Goal: Find specific page/section: Find specific page/section

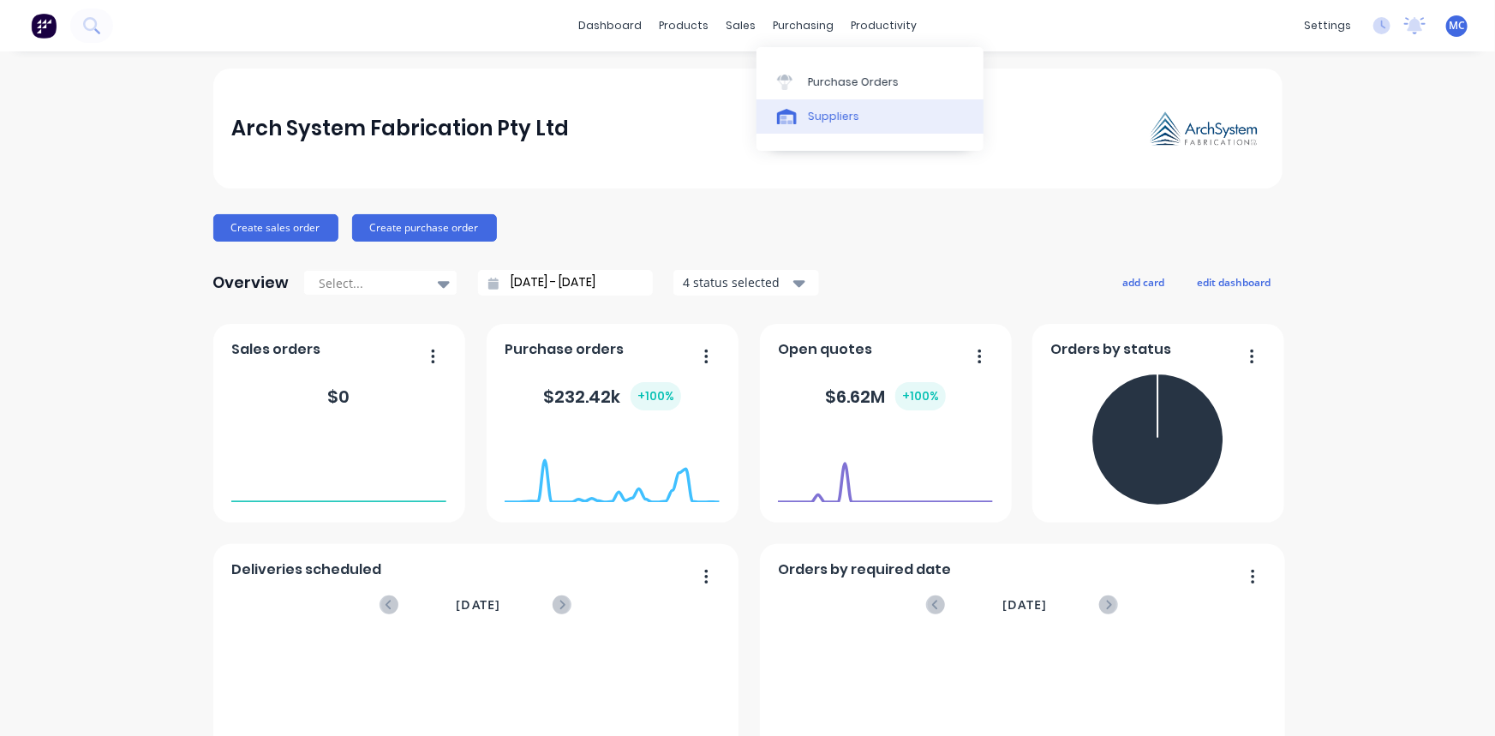
click at [839, 124] on link "Suppliers" at bounding box center [869, 116] width 227 height 34
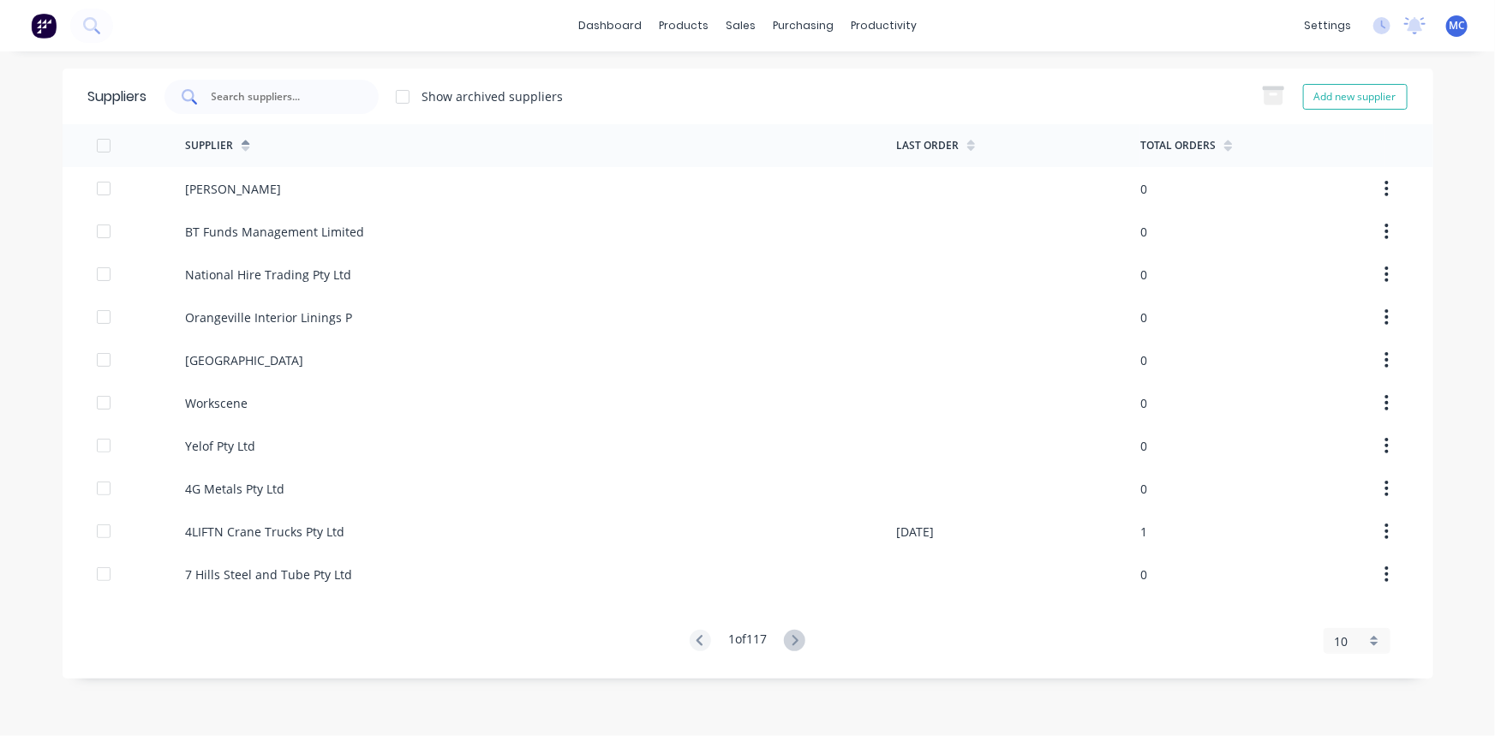
click at [259, 96] on input "text" at bounding box center [281, 96] width 142 height 17
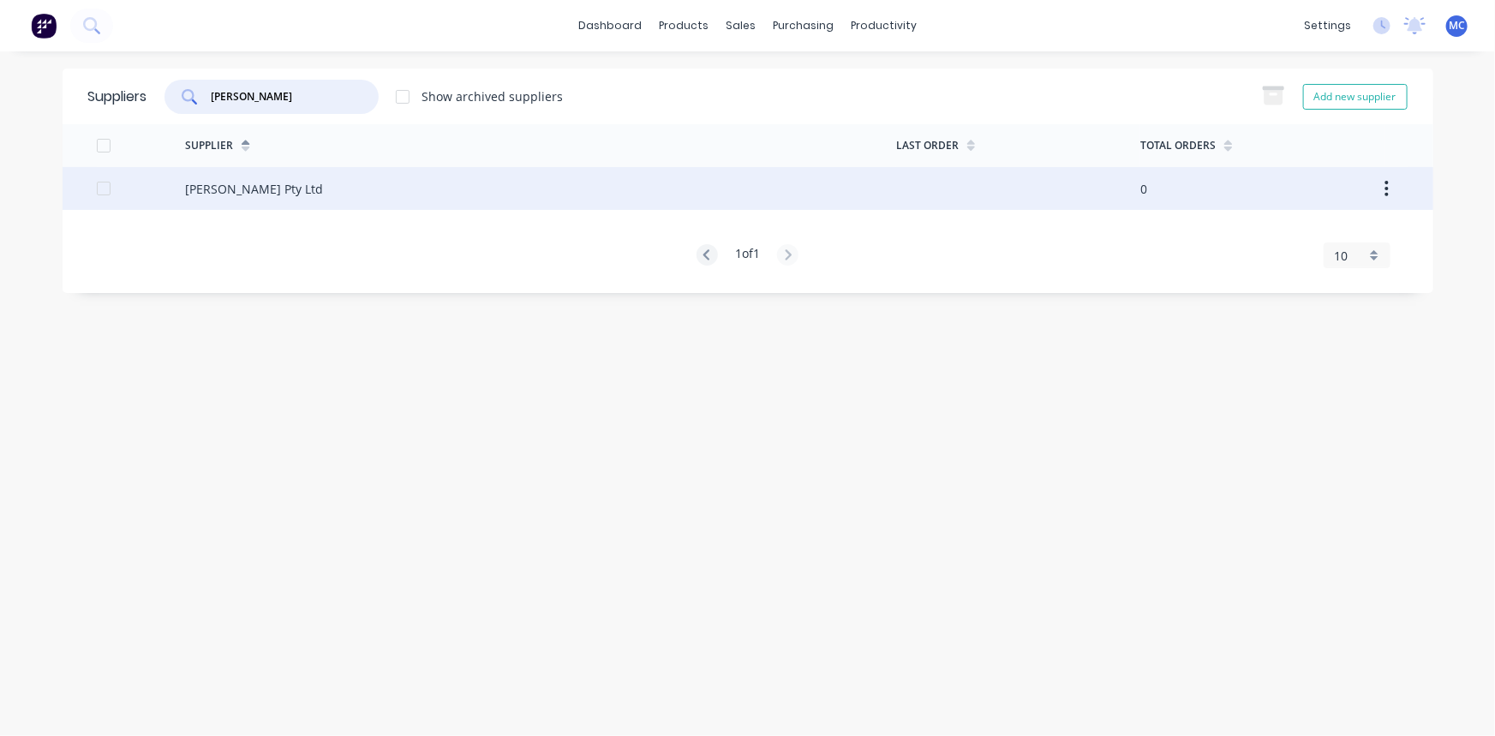
type input "[PERSON_NAME]"
click at [254, 186] on div "[PERSON_NAME] Pty Ltd" at bounding box center [254, 189] width 138 height 18
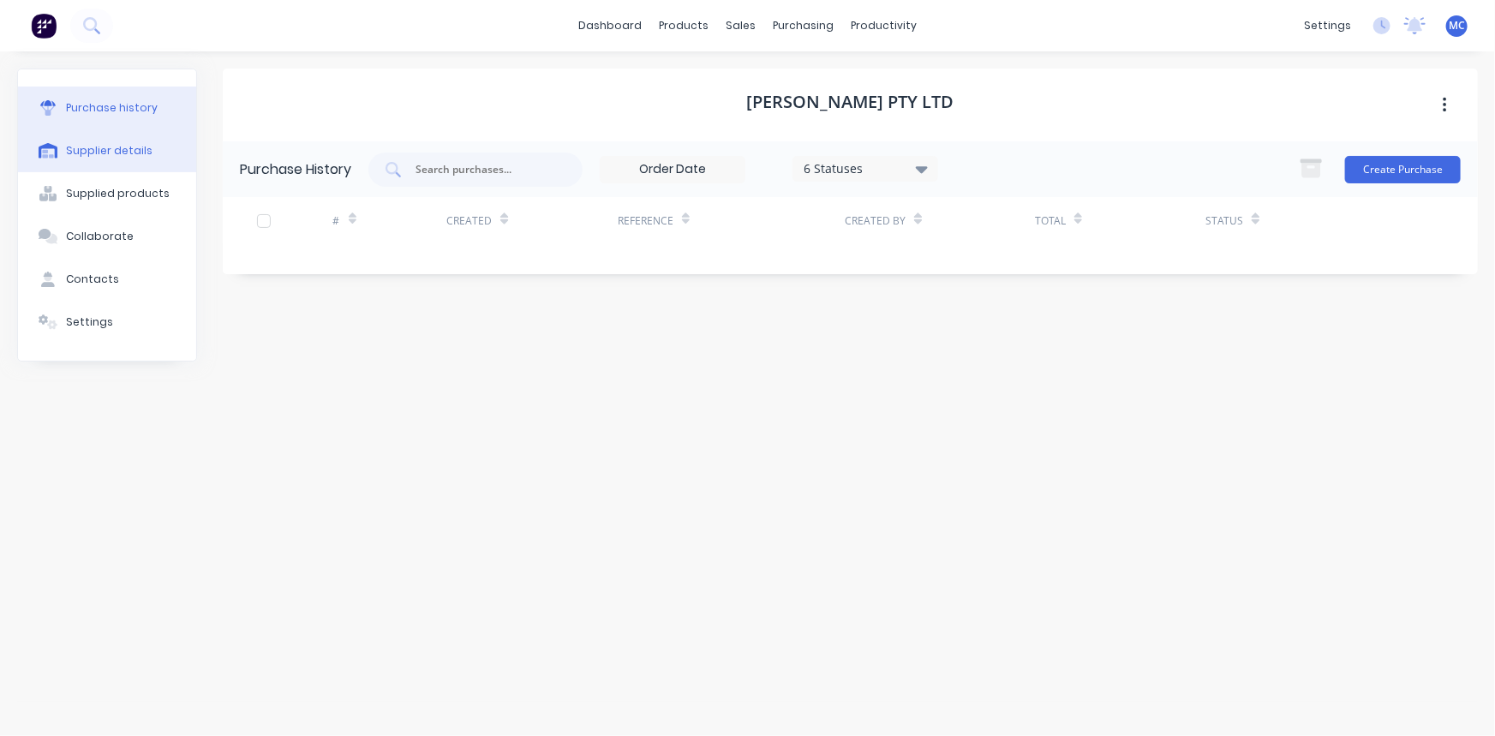
click at [132, 155] on div "Supplier details" at bounding box center [109, 150] width 87 height 15
select select "AU"
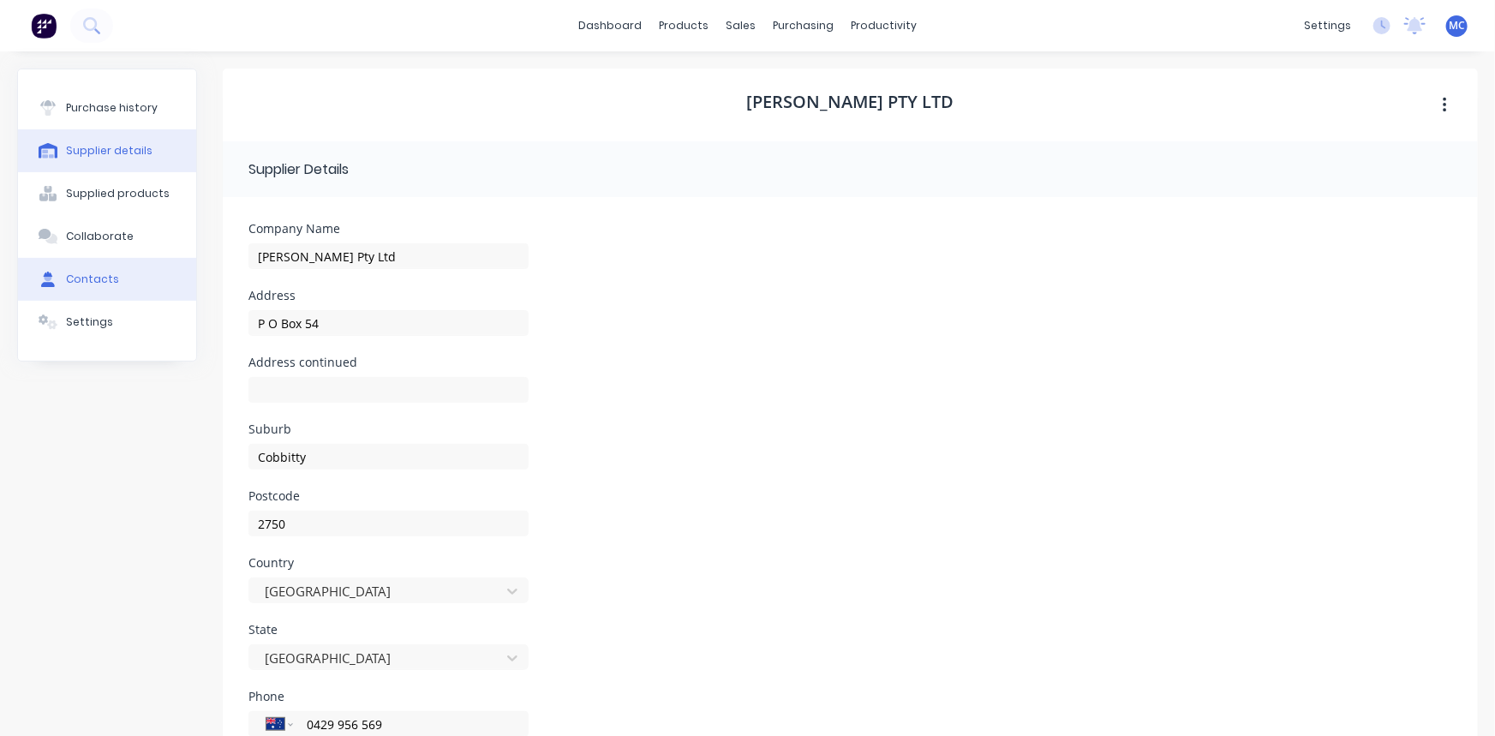
click at [92, 274] on div "Contacts" at bounding box center [92, 279] width 53 height 15
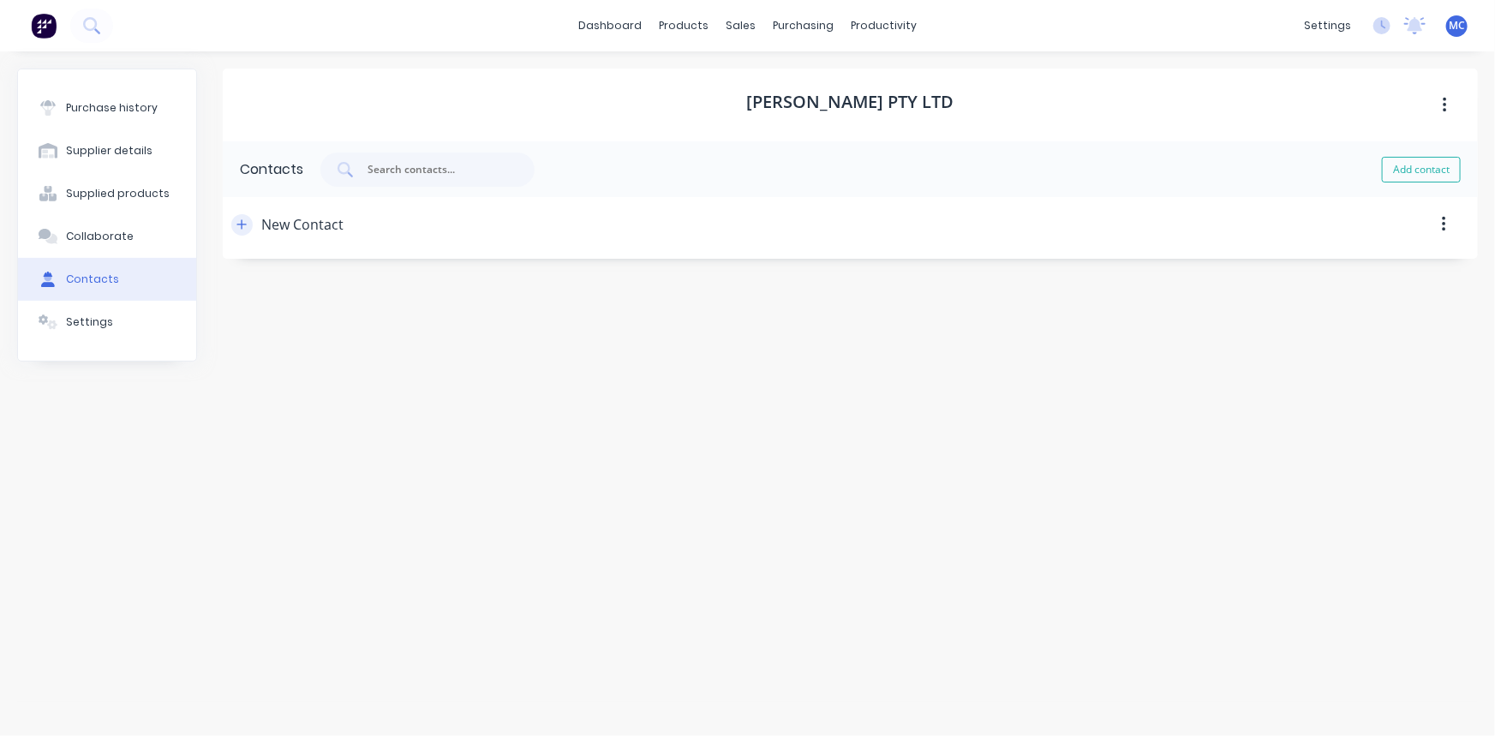
click at [238, 221] on icon "button" at bounding box center [241, 224] width 10 height 12
click at [101, 235] on div "Collaborate" at bounding box center [100, 236] width 68 height 15
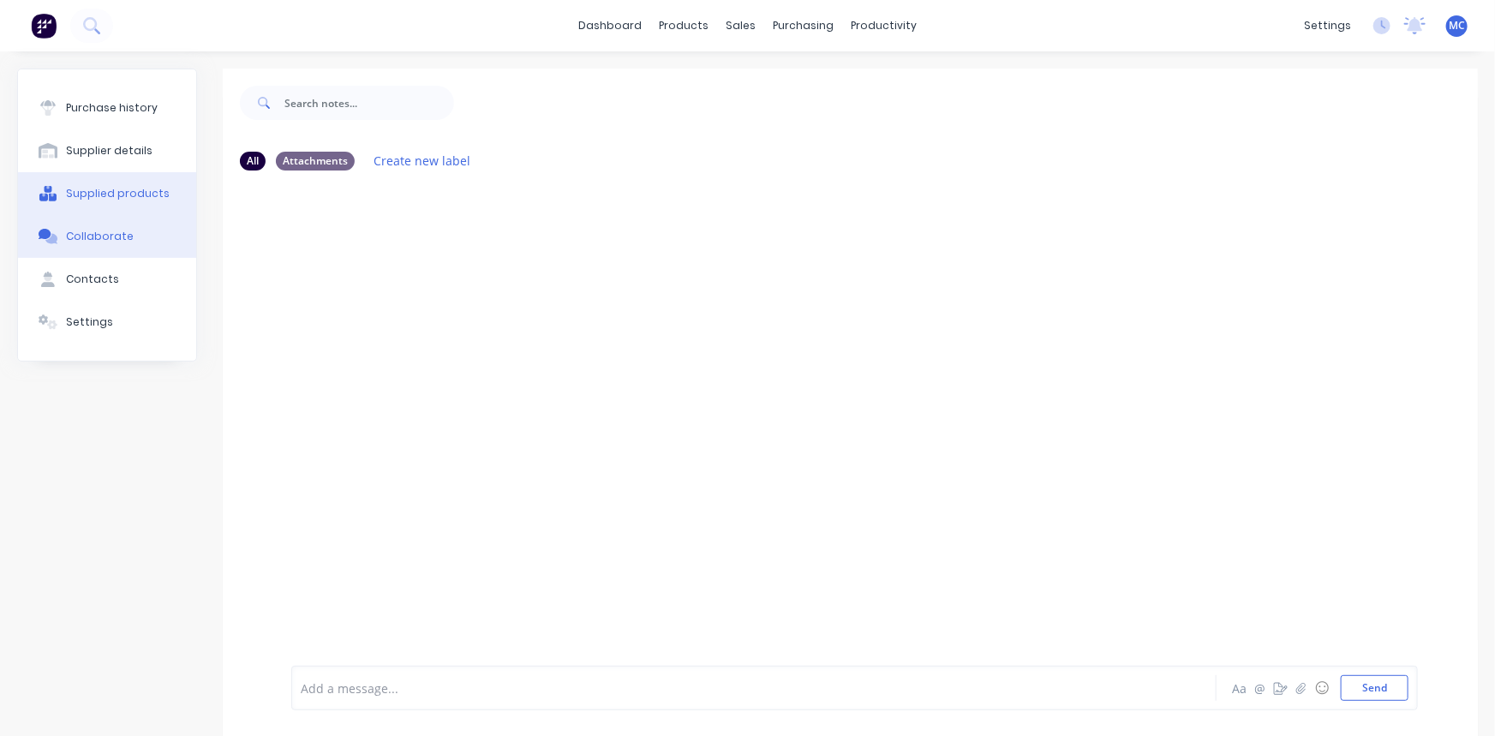
click at [95, 203] on button "Supplied products" at bounding box center [107, 193] width 178 height 43
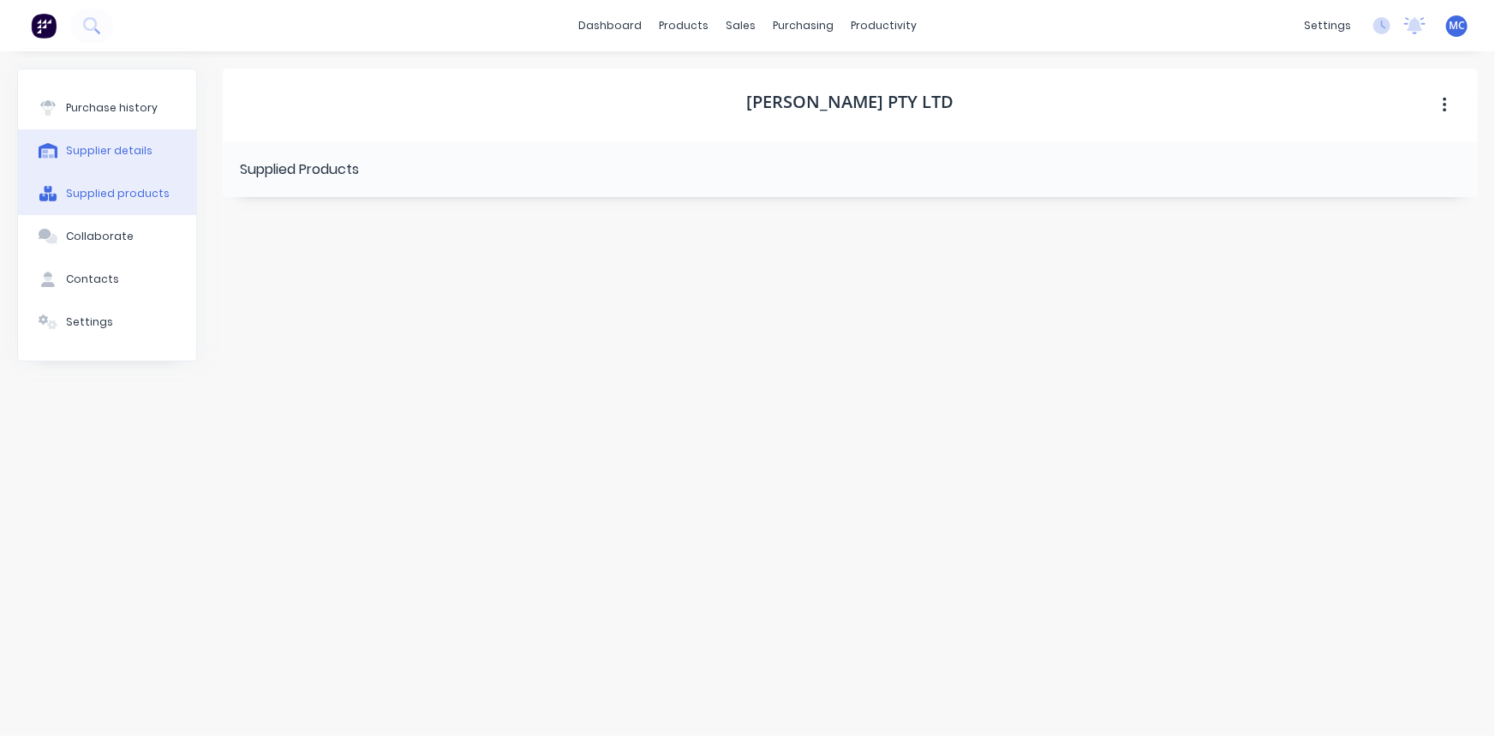
click at [95, 156] on div "Supplier details" at bounding box center [109, 150] width 87 height 15
select select "AU"
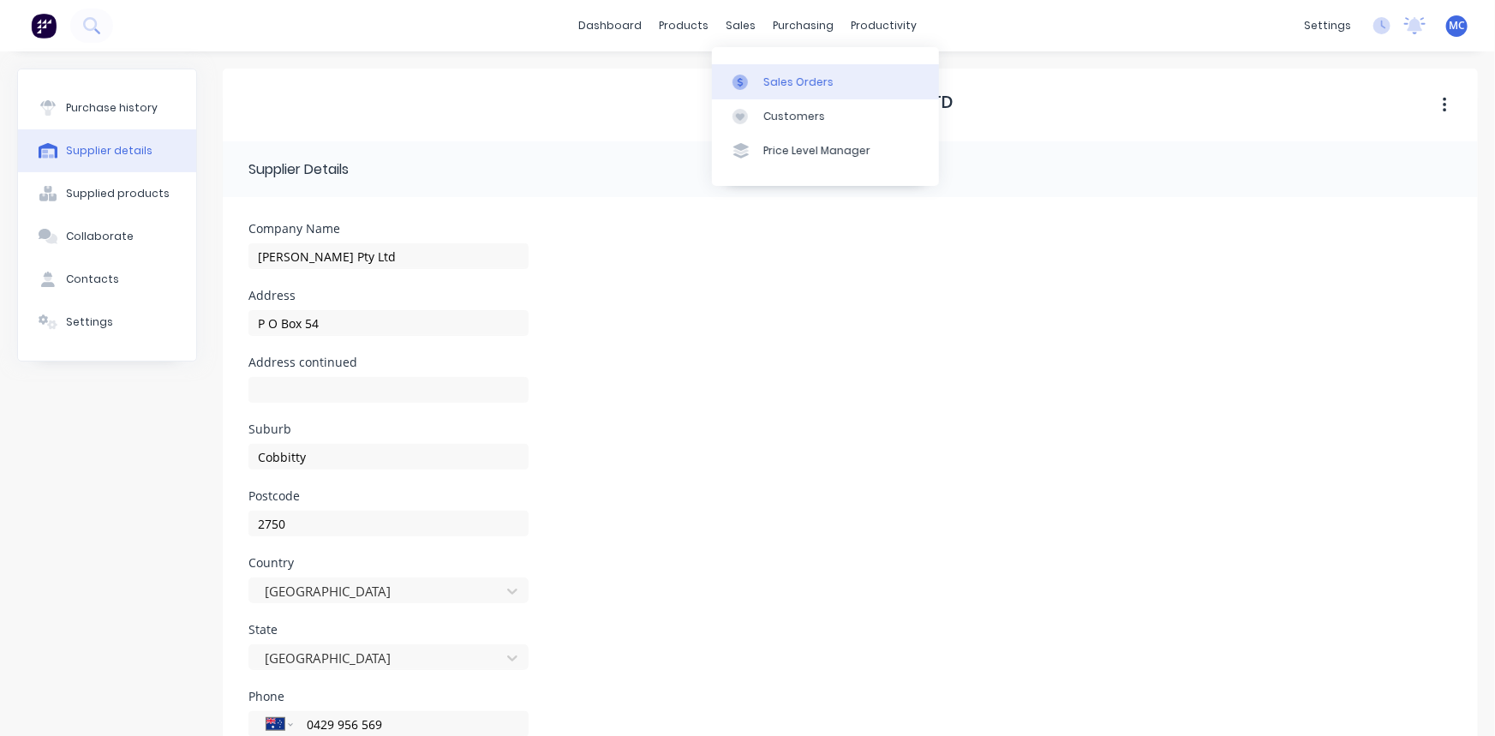
click at [770, 86] on div "Sales Orders" at bounding box center [798, 82] width 70 height 15
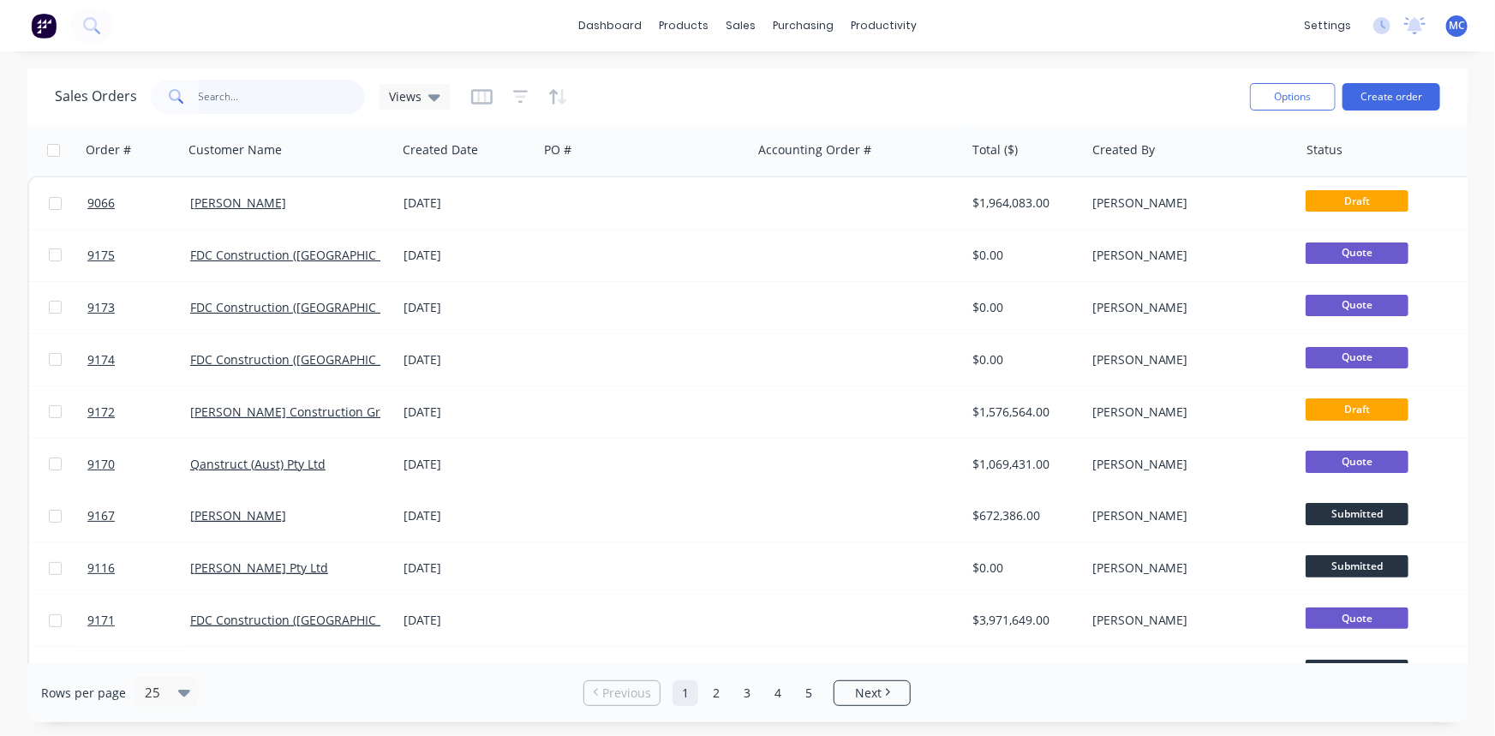
click at [295, 89] on input "text" at bounding box center [282, 97] width 167 height 34
type input "9074"
